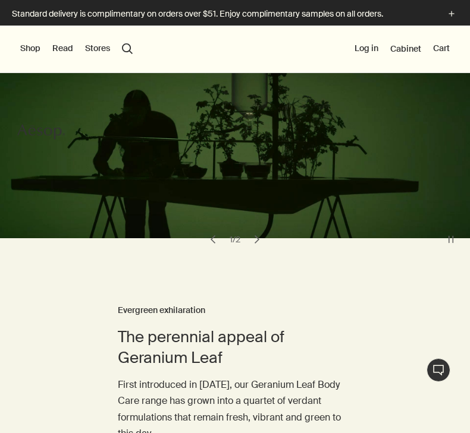
click at [33, 49] on button "Shop" at bounding box center [30, 49] width 20 height 12
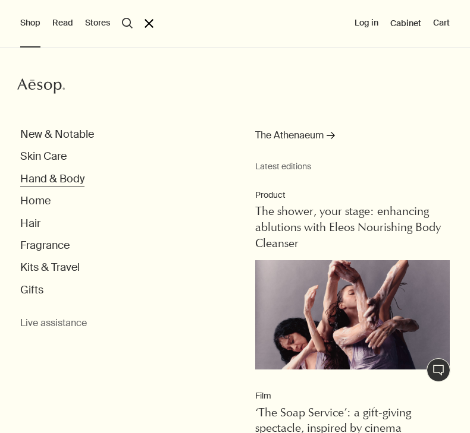
click at [43, 180] on button "Hand & Body" at bounding box center [52, 179] width 64 height 14
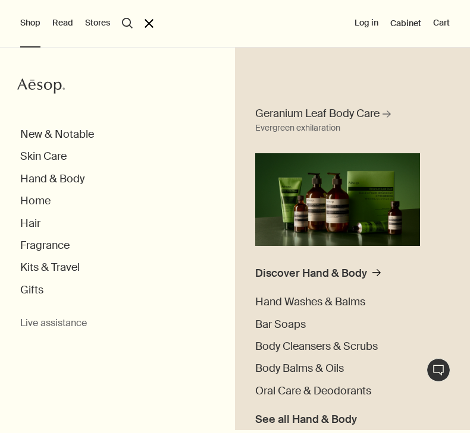
scroll to position [46, 0]
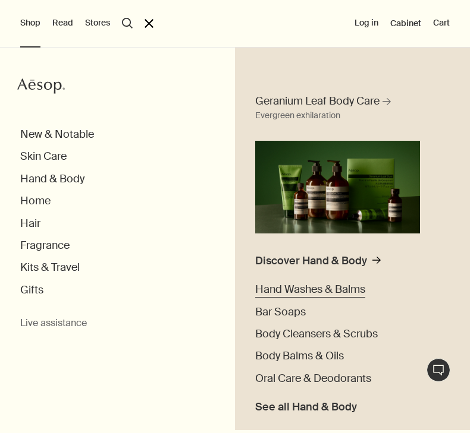
click at [297, 288] on span "Hand Washes & Balms" at bounding box center [310, 289] width 110 height 14
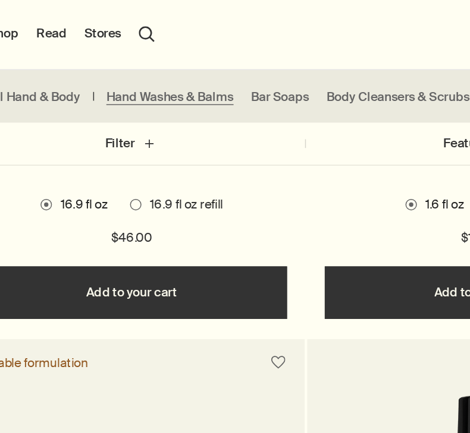
click at [116, 139] on span at bounding box center [120, 139] width 8 height 8
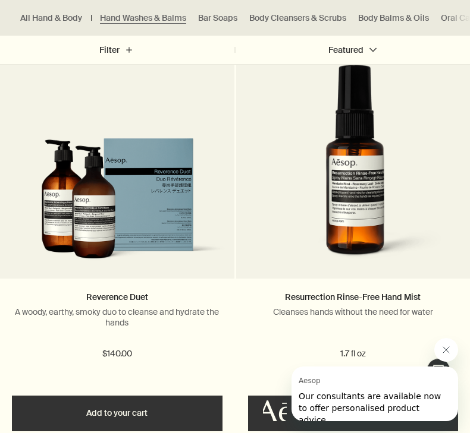
scroll to position [1679, 0]
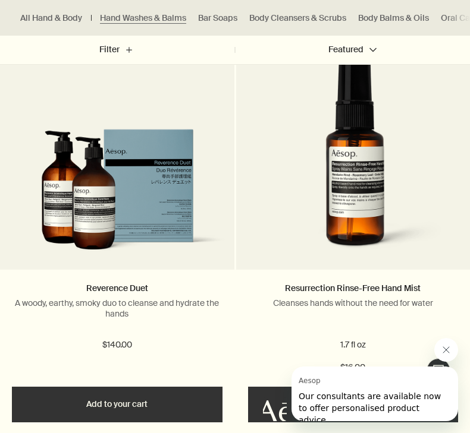
click at [87, 221] on img at bounding box center [117, 196] width 222 height 135
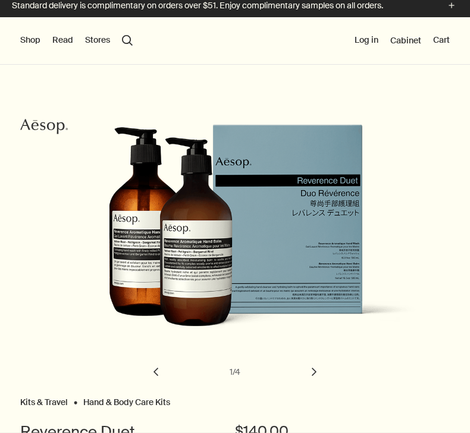
scroll to position [3, 0]
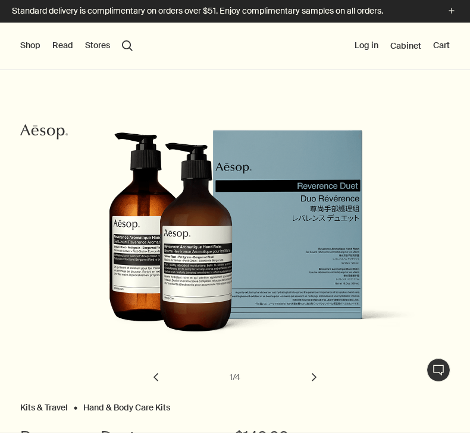
click at [24, 44] on button "Shop" at bounding box center [30, 46] width 20 height 12
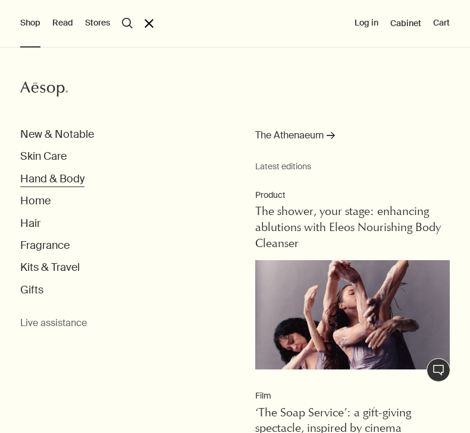
click at [48, 180] on button "Hand & Body" at bounding box center [52, 179] width 64 height 14
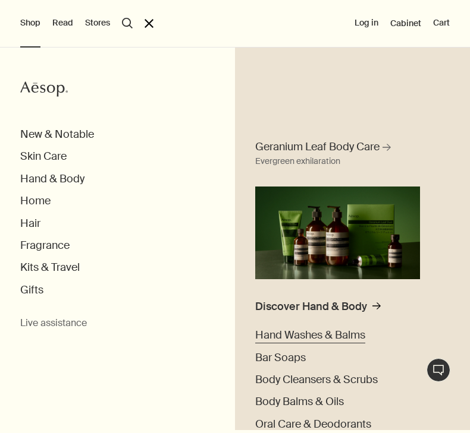
click at [313, 335] on span "Hand Washes & Balms" at bounding box center [310, 335] width 110 height 14
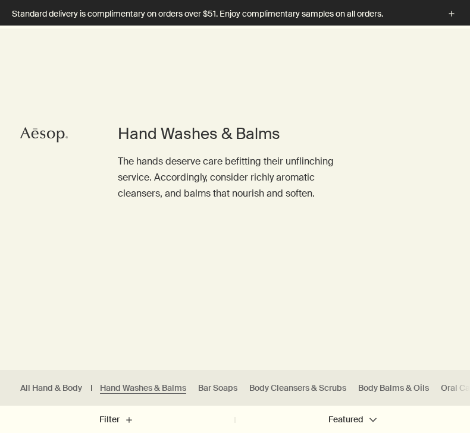
scroll to position [257, 0]
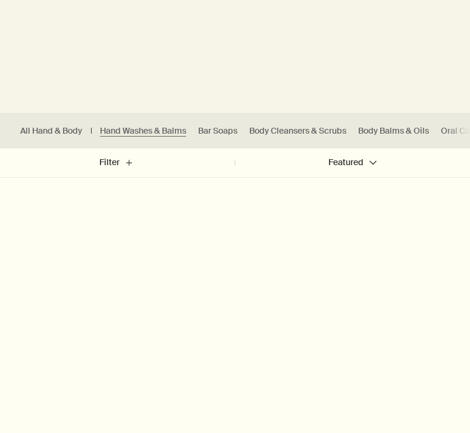
scroll to position [319, 0]
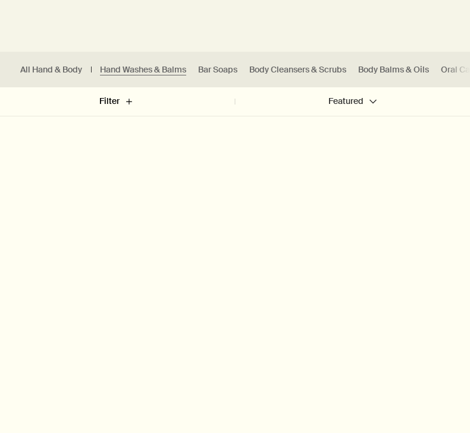
click at [124, 103] on button "Filter plus" at bounding box center [117, 101] width 235 height 29
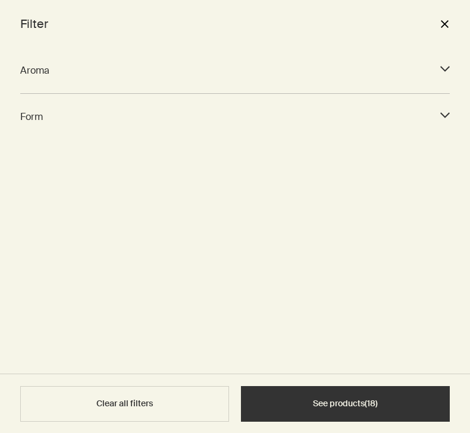
click at [445, 26] on button "close" at bounding box center [444, 24] width 14 height 20
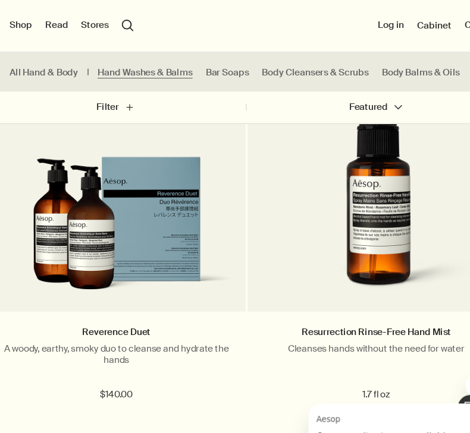
scroll to position [1666, 0]
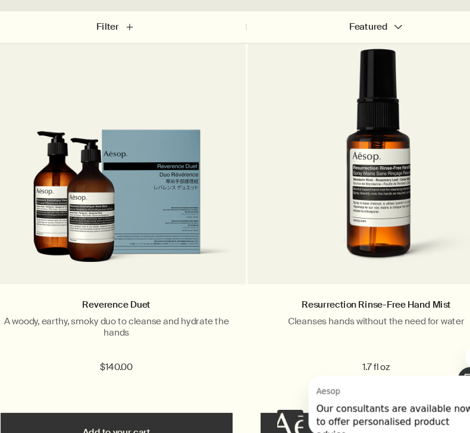
click at [102, 184] on img at bounding box center [117, 210] width 222 height 135
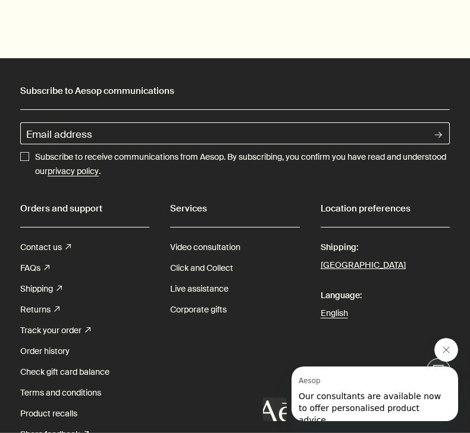
scroll to position [2118, 0]
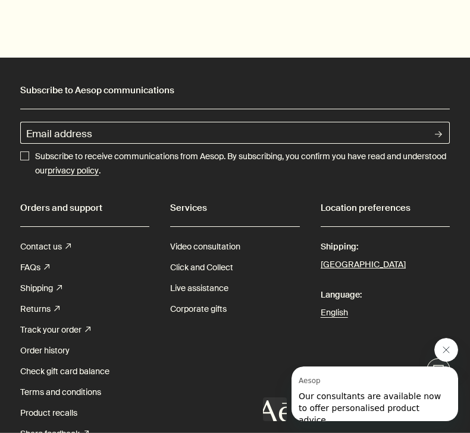
click at [443, 354] on icon "Close message from Aesop" at bounding box center [446, 350] width 10 height 10
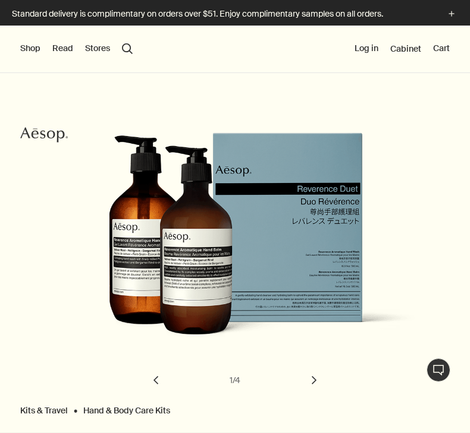
scroll to position [0, 0]
click at [97, 51] on button "Stores" at bounding box center [97, 49] width 25 height 12
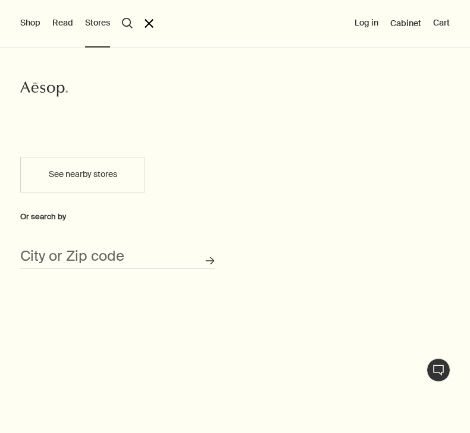
click at [68, 181] on button "See nearby stores" at bounding box center [82, 175] width 125 height 36
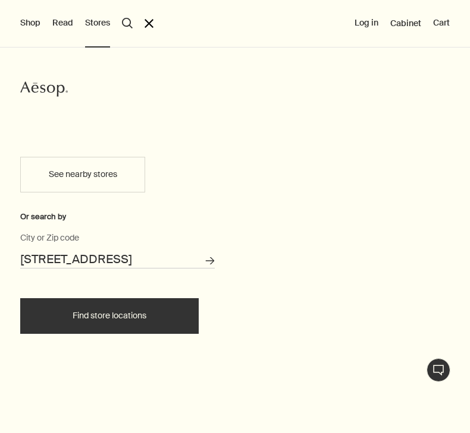
click at [171, 260] on input "[STREET_ADDRESS]" at bounding box center [117, 259] width 194 height 18
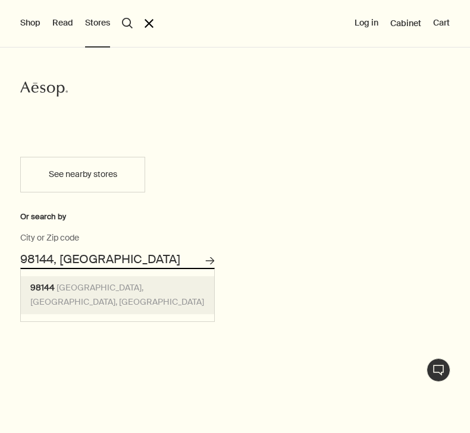
type input "[GEOGRAPHIC_DATA], [GEOGRAPHIC_DATA]"
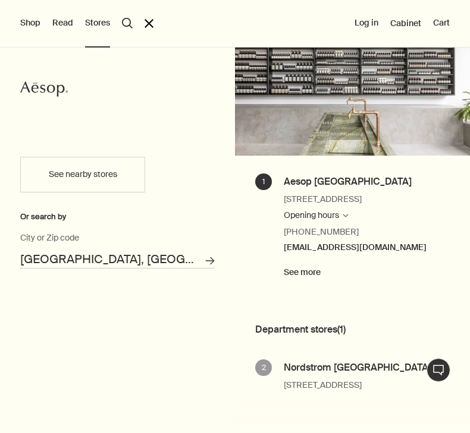
scroll to position [239, 0]
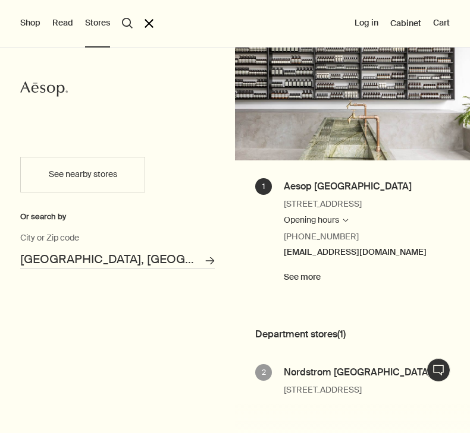
click at [306, 277] on link "See more" at bounding box center [302, 277] width 37 height 14
